Goal: Task Accomplishment & Management: Use online tool/utility

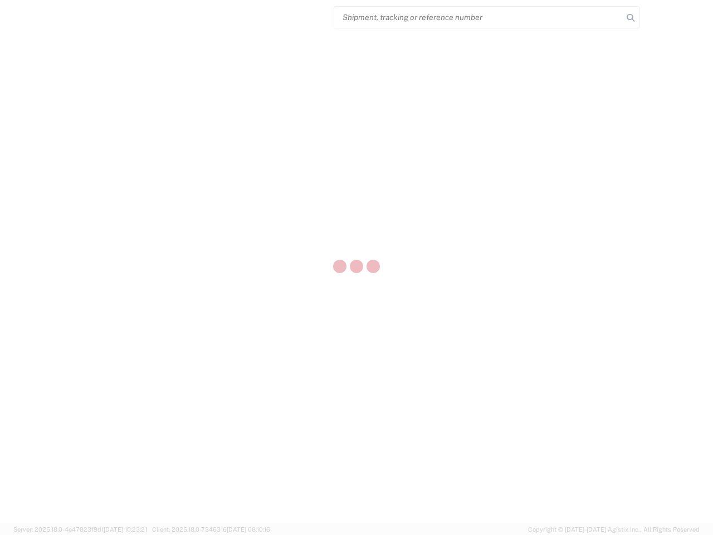
select select "US"
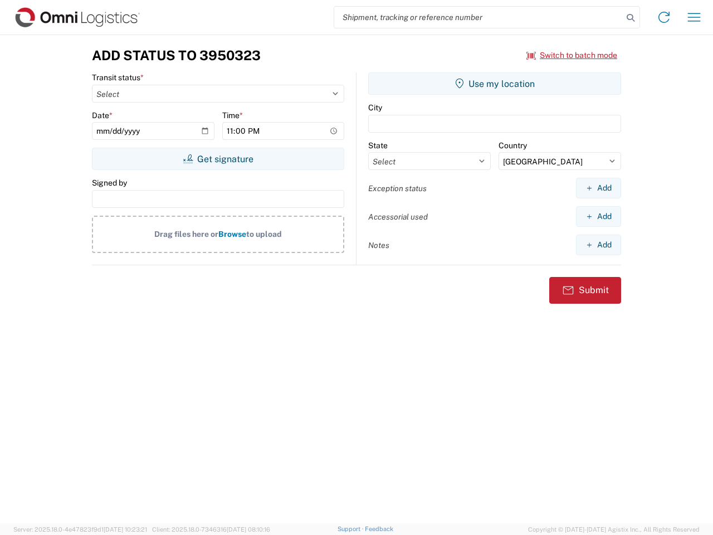
click at [479, 17] on input "search" at bounding box center [478, 17] width 289 height 21
click at [631, 18] on icon at bounding box center [631, 18] width 16 height 16
click at [664, 17] on icon at bounding box center [664, 17] width 18 height 18
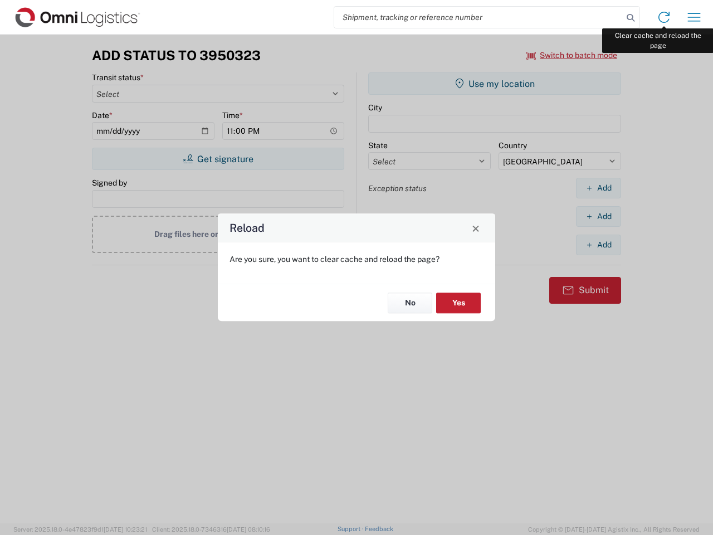
click at [694, 17] on div "Reload Are you sure, you want to clear cache and reload the page? No Yes" at bounding box center [356, 267] width 713 height 535
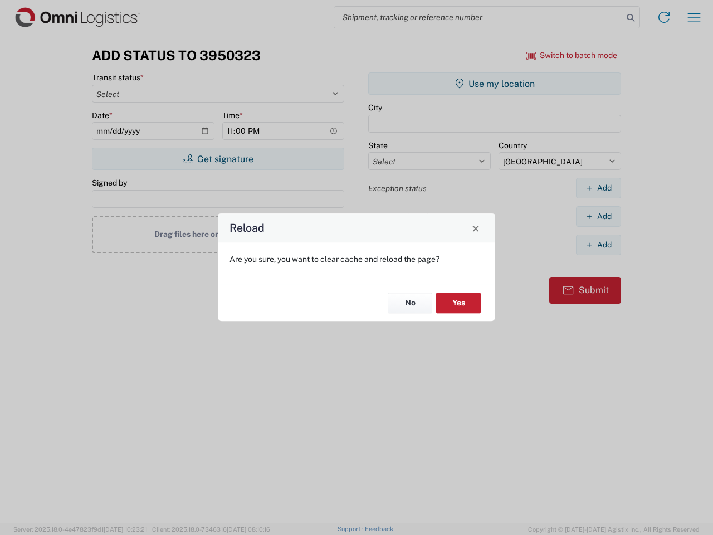
click at [572, 55] on div "Reload Are you sure, you want to clear cache and reload the page? No Yes" at bounding box center [356, 267] width 713 height 535
click at [218, 159] on div "Reload Are you sure, you want to clear cache and reload the page? No Yes" at bounding box center [356, 267] width 713 height 535
click at [495, 84] on div "Reload Are you sure, you want to clear cache and reload the page? No Yes" at bounding box center [356, 267] width 713 height 535
click at [598, 188] on div "Reload Are you sure, you want to clear cache and reload the page? No Yes" at bounding box center [356, 267] width 713 height 535
click at [598, 216] on div "Reload Are you sure, you want to clear cache and reload the page? No Yes" at bounding box center [356, 267] width 713 height 535
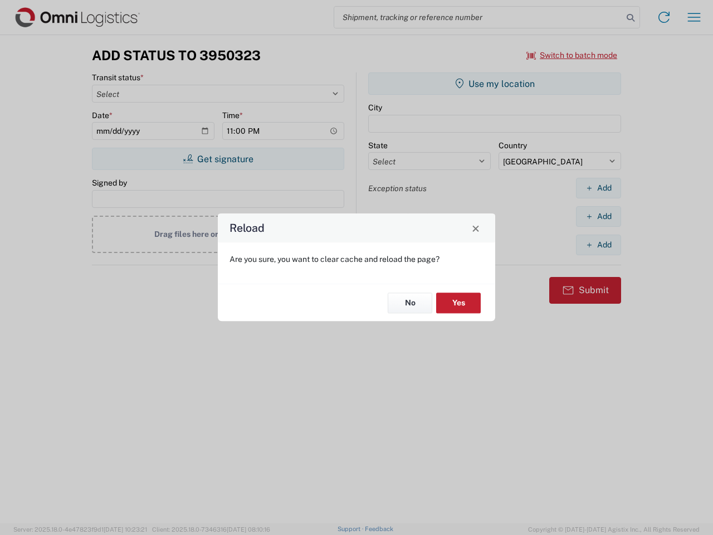
click at [598, 245] on div "Reload Are you sure, you want to clear cache and reload the page? No Yes" at bounding box center [356, 267] width 713 height 535
